Goal: Transaction & Acquisition: Purchase product/service

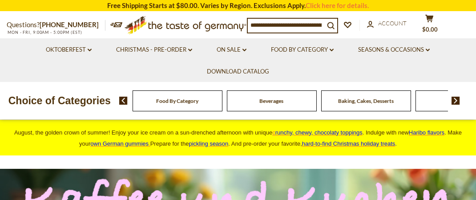
click at [324, 20] on input at bounding box center [286, 25] width 77 height 12
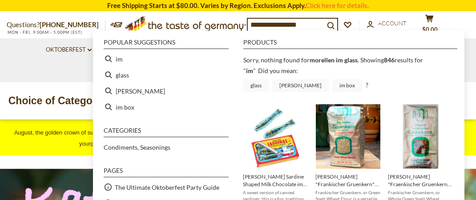
type input "**"
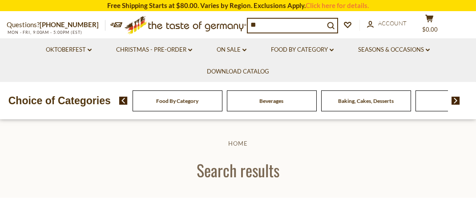
drag, startPoint x: 262, startPoint y: 19, endPoint x: 237, endPoint y: 20, distance: 25.4
click at [237, 20] on div "Questions? [PHONE_NUMBER] MON - FRI, 9:00AM - 5:00PM (EST) .st0{fill:#EDD300;} …" at bounding box center [238, 25] width 476 height 26
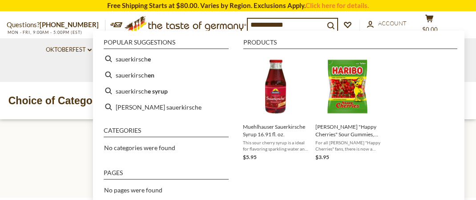
type input "**********"
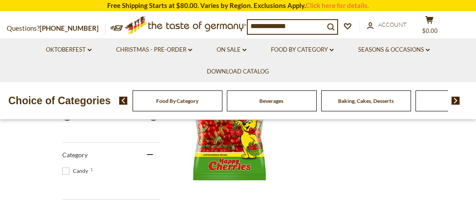
scroll to position [134, 0]
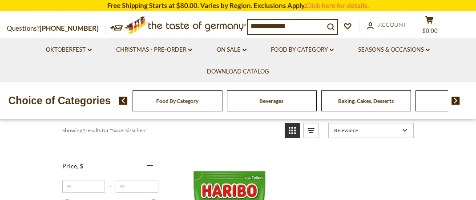
click at [304, 24] on input "**********" at bounding box center [286, 26] width 77 height 12
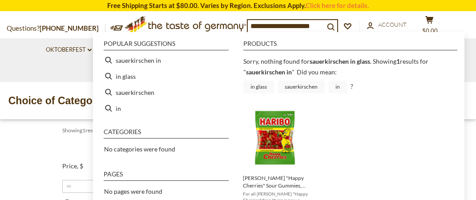
type input "**********"
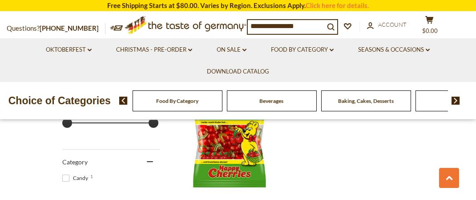
scroll to position [89, 0]
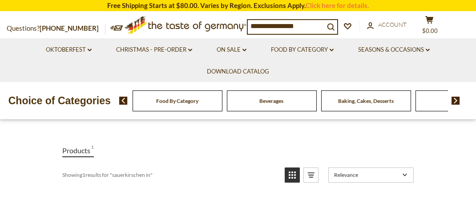
drag, startPoint x: 304, startPoint y: 22, endPoint x: 245, endPoint y: 24, distance: 59.2
click at [245, 24] on div "**********" at bounding box center [238, 25] width 476 height 26
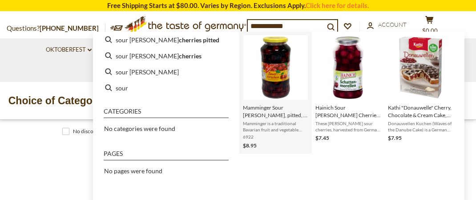
scroll to position [0, 0]
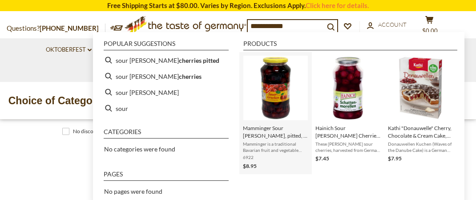
type input "**********"
click at [267, 132] on span "Mamminger Sour [PERSON_NAME], pitted, in Glass Jar, 24.3 fl. oz." at bounding box center [275, 131] width 65 height 15
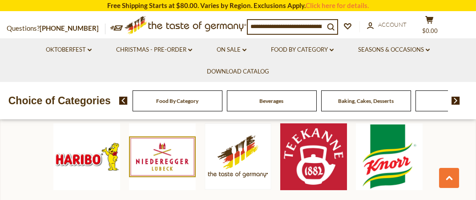
scroll to position [401, 0]
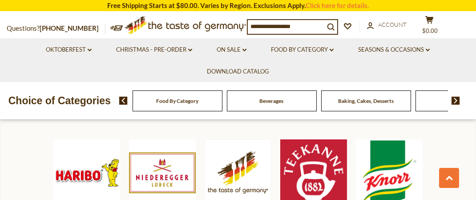
click at [289, 6] on span "Add to Cart" at bounding box center [283, 1] width 36 height 8
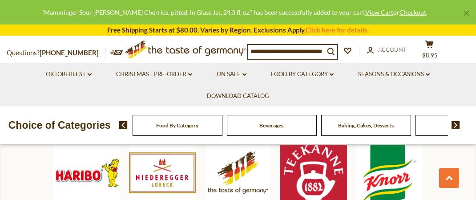
click at [250, 57] on input at bounding box center [286, 51] width 77 height 12
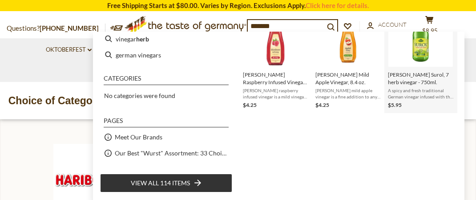
scroll to position [356, 0]
type input "*******"
click at [421, 44] on img "Kuehne Surol, 7 herb vinegar - 750ml." at bounding box center [421, 34] width 65 height 65
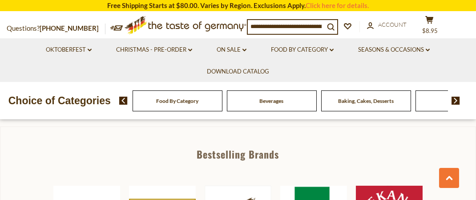
scroll to position [356, 0]
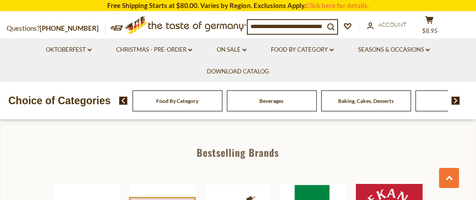
click at [285, 39] on span "Add to Cart" at bounding box center [283, 35] width 36 height 8
click at [250, 22] on input at bounding box center [286, 26] width 77 height 12
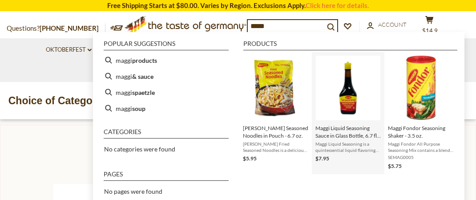
type input "*****"
click at [345, 136] on span "Maggi Liquid Seasoning Sauce in Glass Bottle, 6.7 fl. Oz." at bounding box center [348, 131] width 65 height 15
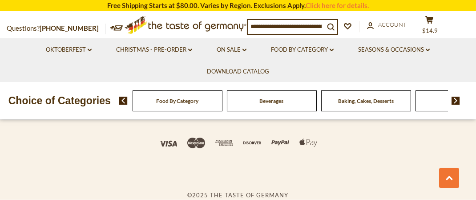
scroll to position [1914, 0]
click at [431, 21] on button "cart $14.9" at bounding box center [429, 27] width 27 height 22
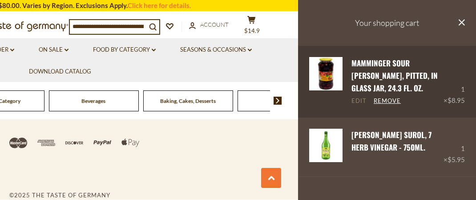
click at [366, 105] on link "Edit" at bounding box center [359, 101] width 15 height 8
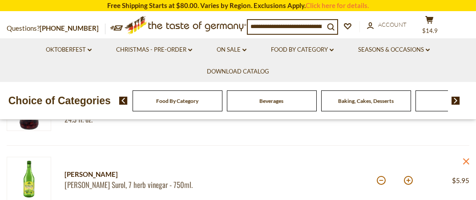
scroll to position [178, 0]
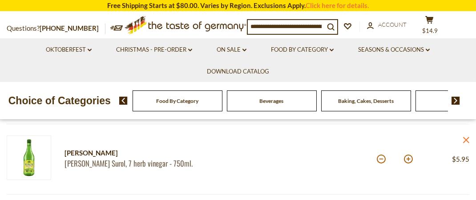
click at [404, 93] on button at bounding box center [408, 88] width 9 height 9
type input "*"
click at [404, 93] on button at bounding box center [408, 88] width 9 height 9
type input "*"
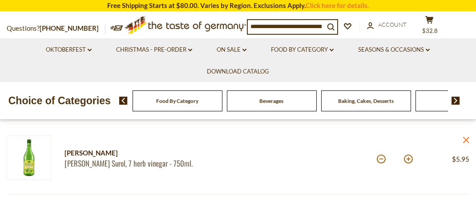
click at [404, 93] on button at bounding box center [408, 88] width 9 height 9
type input "*"
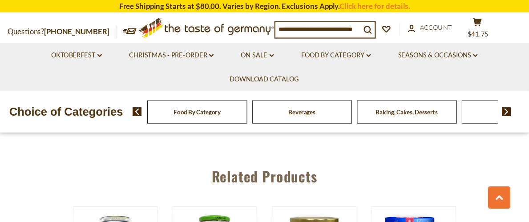
scroll to position [579, 0]
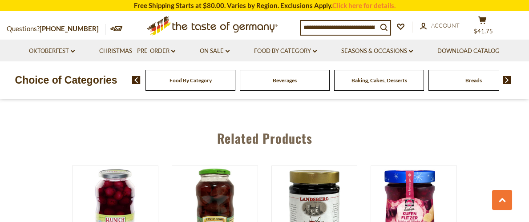
drag, startPoint x: 442, startPoint y: 1, endPoint x: 333, endPoint y: 150, distance: 184.4
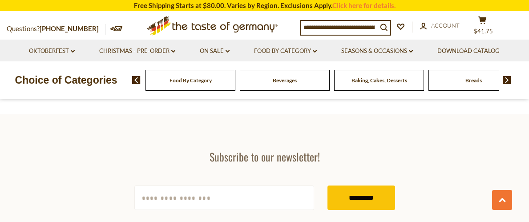
scroll to position [826, 0]
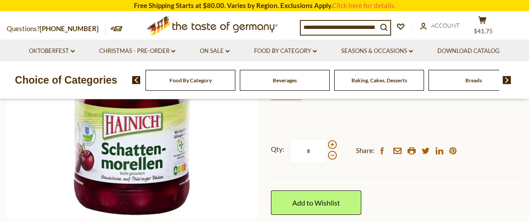
scroll to position [198, 0]
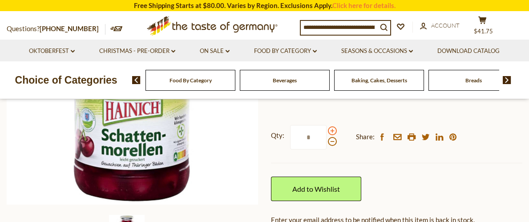
click at [335, 135] on span at bounding box center [332, 130] width 9 height 9
click at [327, 150] on input "*" at bounding box center [308, 137] width 36 height 24
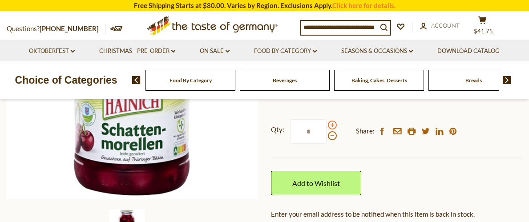
click at [335, 130] on span at bounding box center [332, 125] width 9 height 9
click at [327, 144] on input "*" at bounding box center [308, 131] width 36 height 24
click at [337, 140] on span at bounding box center [332, 135] width 9 height 9
click at [327, 144] on input "*" at bounding box center [308, 131] width 36 height 24
click at [335, 130] on span at bounding box center [332, 125] width 9 height 9
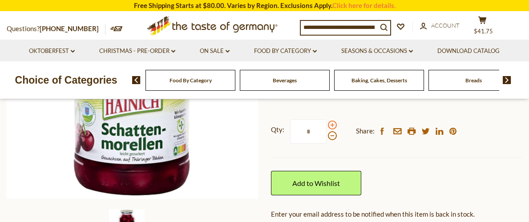
click at [327, 144] on input "*" at bounding box center [308, 131] width 36 height 24
type input "*"
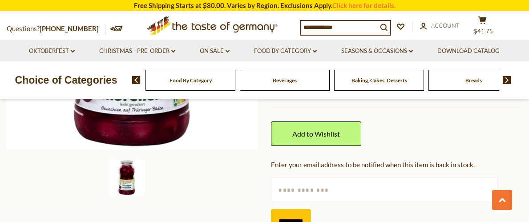
scroll to position [302, 0]
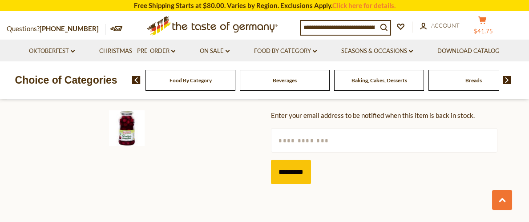
click at [494, 19] on button "cart $41.75" at bounding box center [482, 27] width 27 height 22
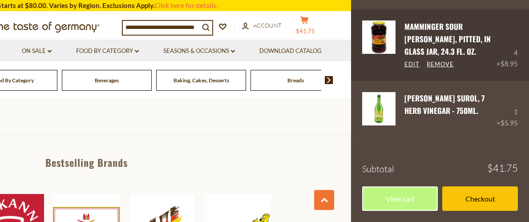
scroll to position [401, 0]
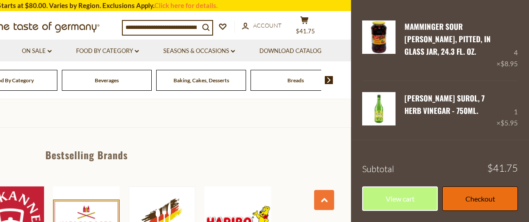
click at [475, 199] on link "Checkout" at bounding box center [480, 198] width 76 height 24
